Goal: Information Seeking & Learning: Learn about a topic

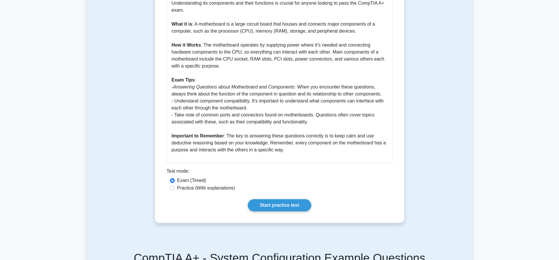
scroll to position [327, 0]
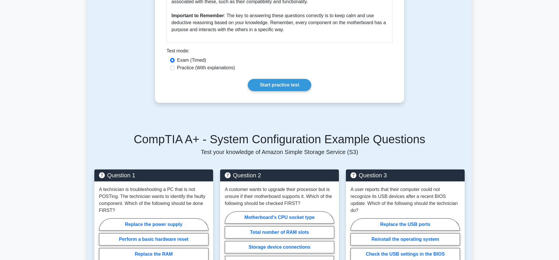
click at [222, 69] on label "Practice (With explanations)" at bounding box center [206, 67] width 58 height 7
click at [175, 69] on input "Practice (With explanations)" at bounding box center [172, 68] width 5 height 5
radio input "true"
click at [285, 84] on link "Start practice test" at bounding box center [279, 85] width 63 height 12
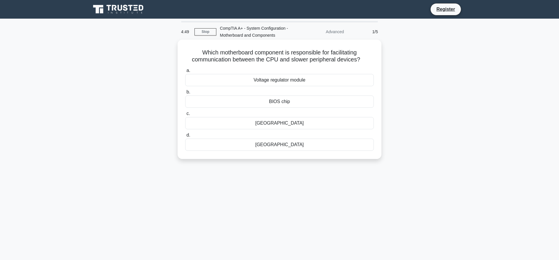
click at [340, 125] on div "[GEOGRAPHIC_DATA]" at bounding box center [279, 123] width 189 height 12
click at [185, 116] on input "c. [GEOGRAPHIC_DATA]" at bounding box center [185, 114] width 0 height 4
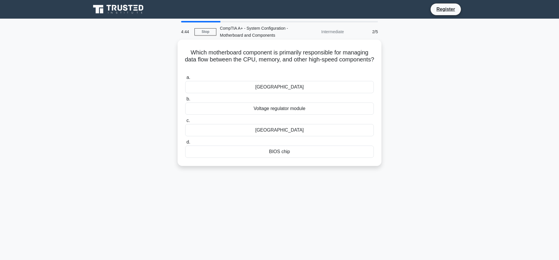
click at [211, 128] on div "[GEOGRAPHIC_DATA]" at bounding box center [279, 130] width 189 height 12
click at [185, 123] on input "c. [GEOGRAPHIC_DATA]" at bounding box center [185, 121] width 0 height 4
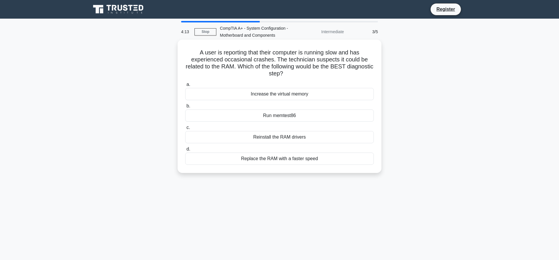
click at [304, 116] on div "Run memtest86" at bounding box center [279, 115] width 189 height 12
click at [185, 108] on input "b. Run memtest86" at bounding box center [185, 106] width 0 height 4
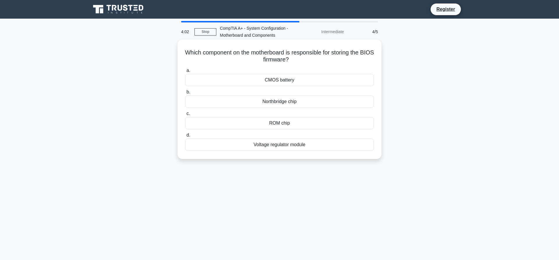
click at [331, 79] on div "CMOS battery" at bounding box center [279, 80] width 189 height 12
click at [185, 73] on input "a. CMOS battery" at bounding box center [185, 71] width 0 height 4
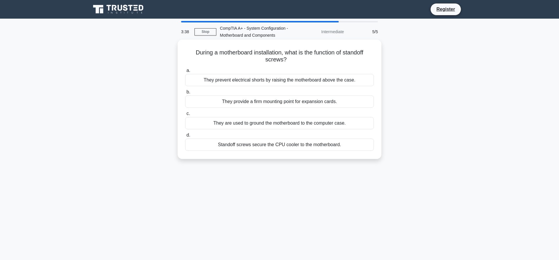
click at [354, 146] on div "Standoff screws secure the CPU cooler to the motherboard." at bounding box center [279, 145] width 189 height 12
click at [185, 137] on input "d. Standoff screws secure the CPU cooler to the motherboard." at bounding box center [185, 135] width 0 height 4
